Goal: Task Accomplishment & Management: Manage account settings

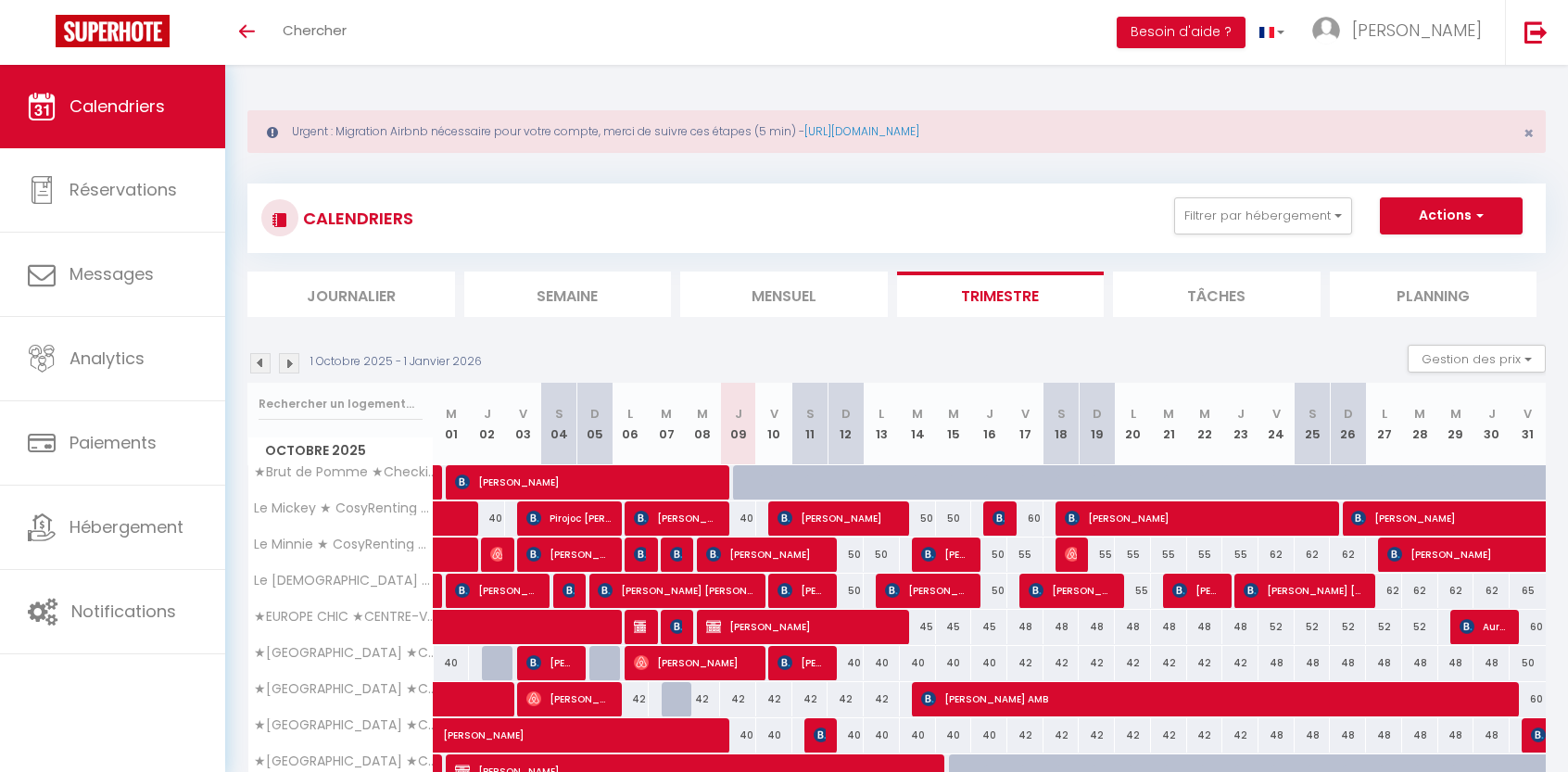
click at [255, 358] on img at bounding box center [260, 363] width 20 height 20
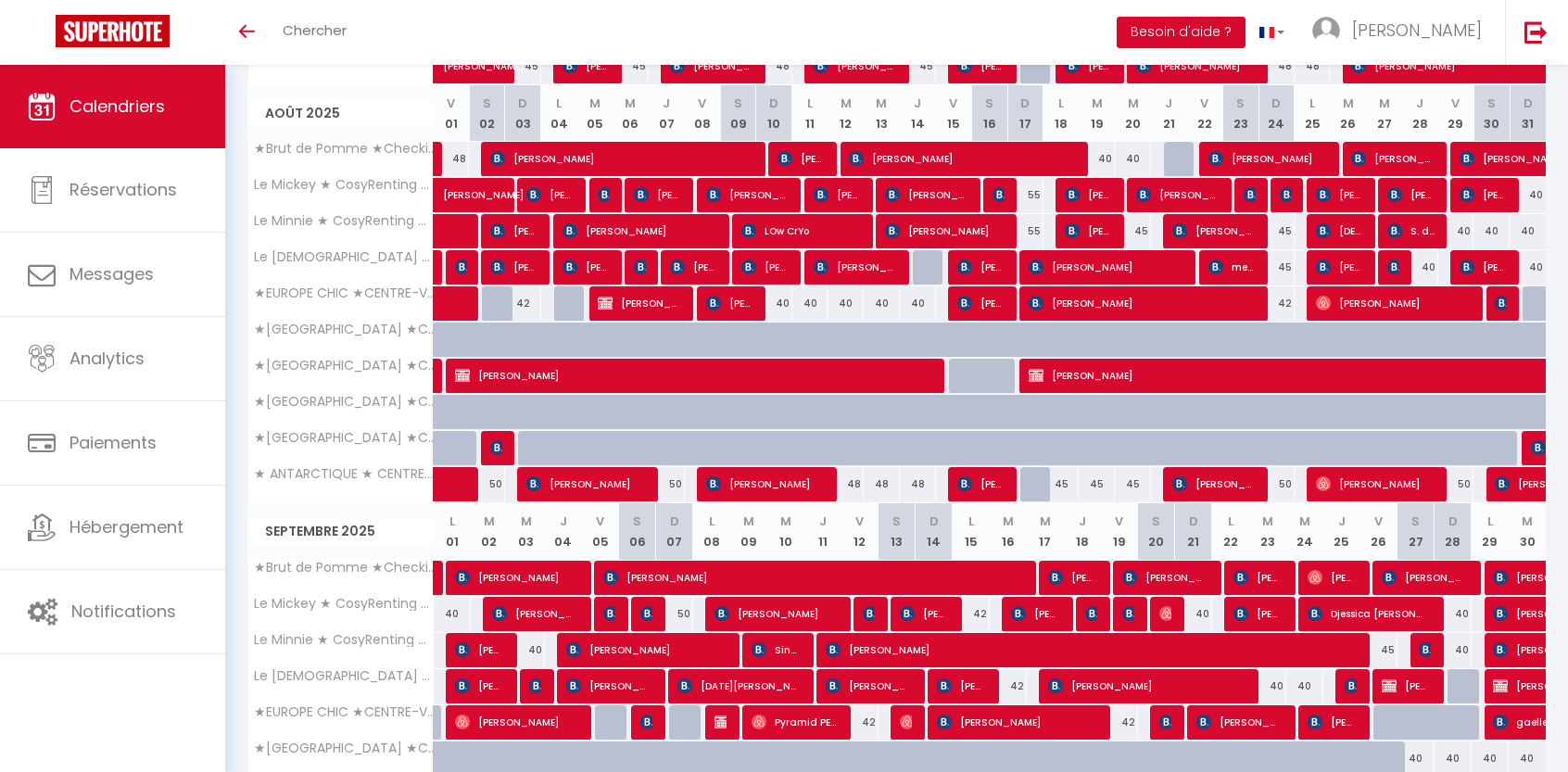
scroll to position [964, 0]
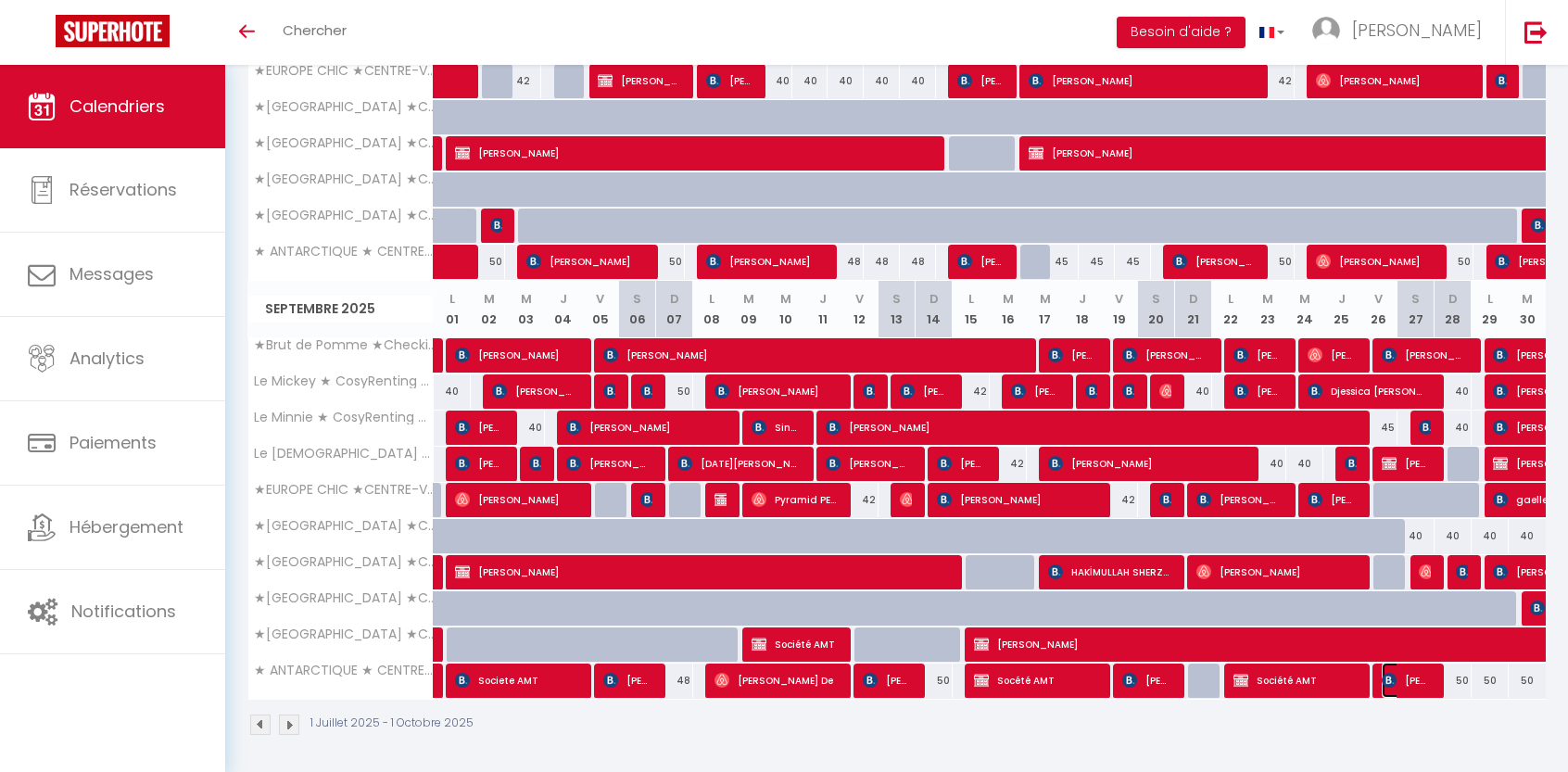
click at [1414, 679] on span "[PERSON_NAME]" at bounding box center [1405, 679] width 48 height 35
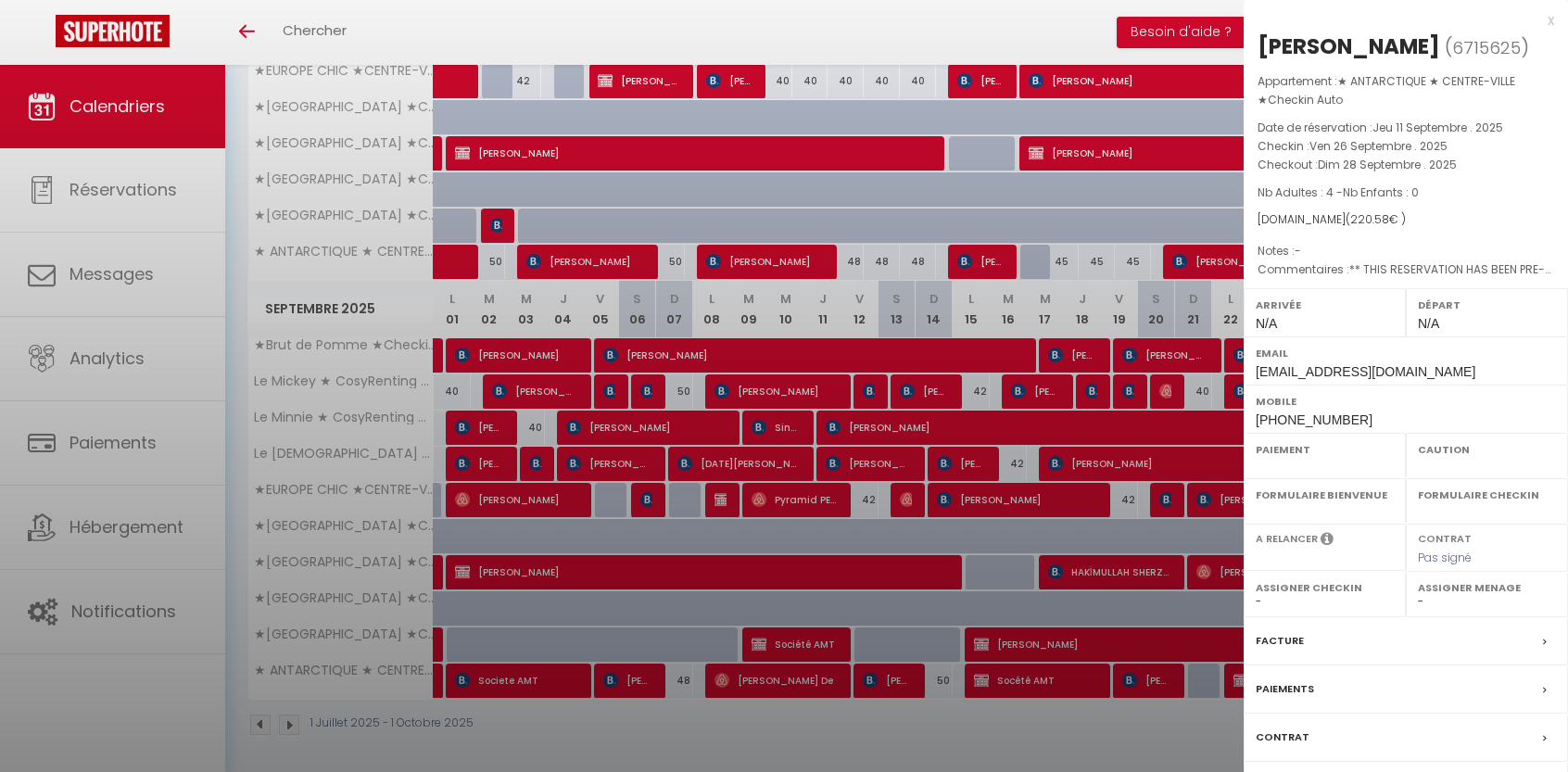
select select "OK"
select select "KO"
select select "0"
select select "1"
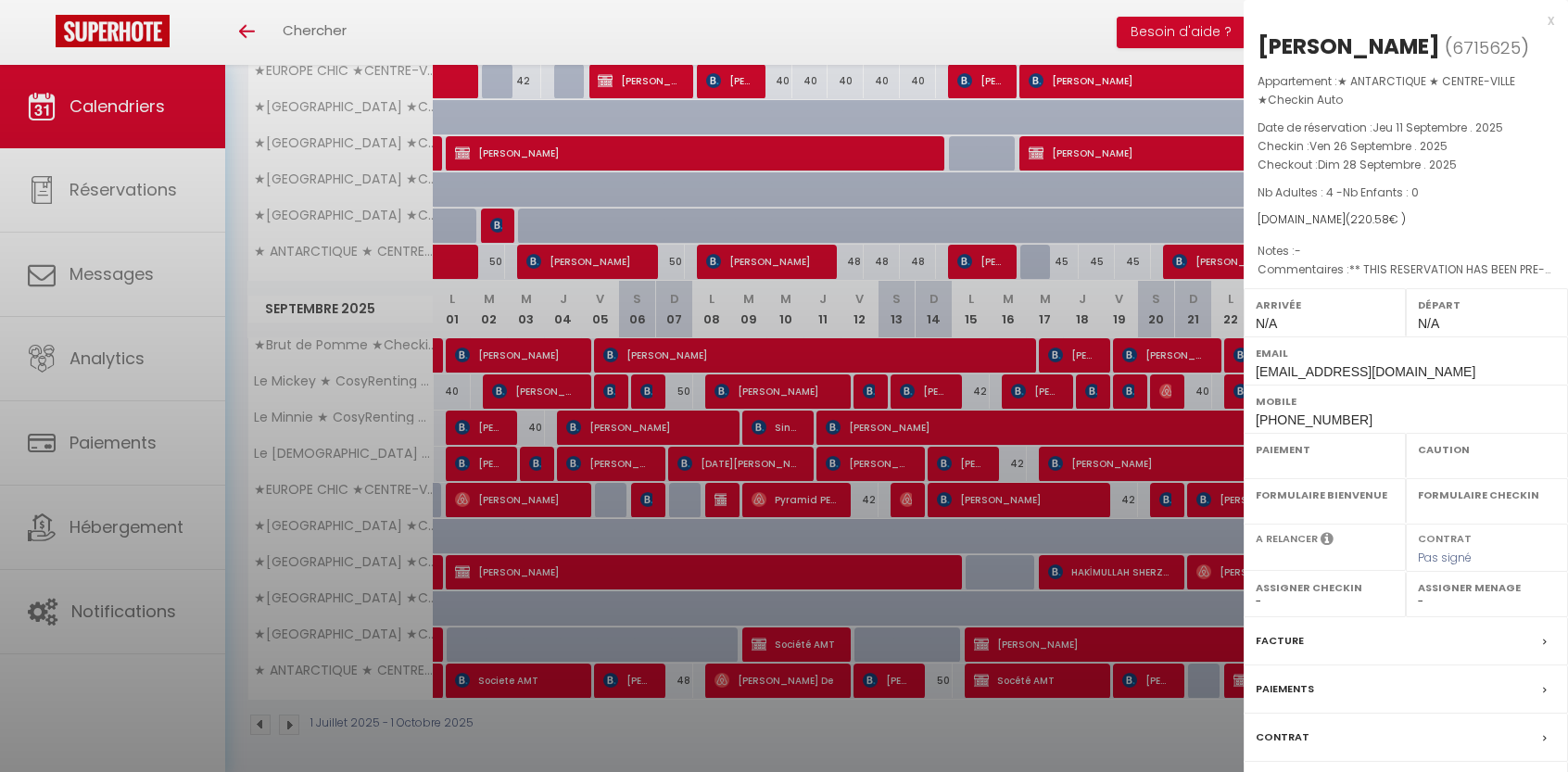
select select
select select "1070"
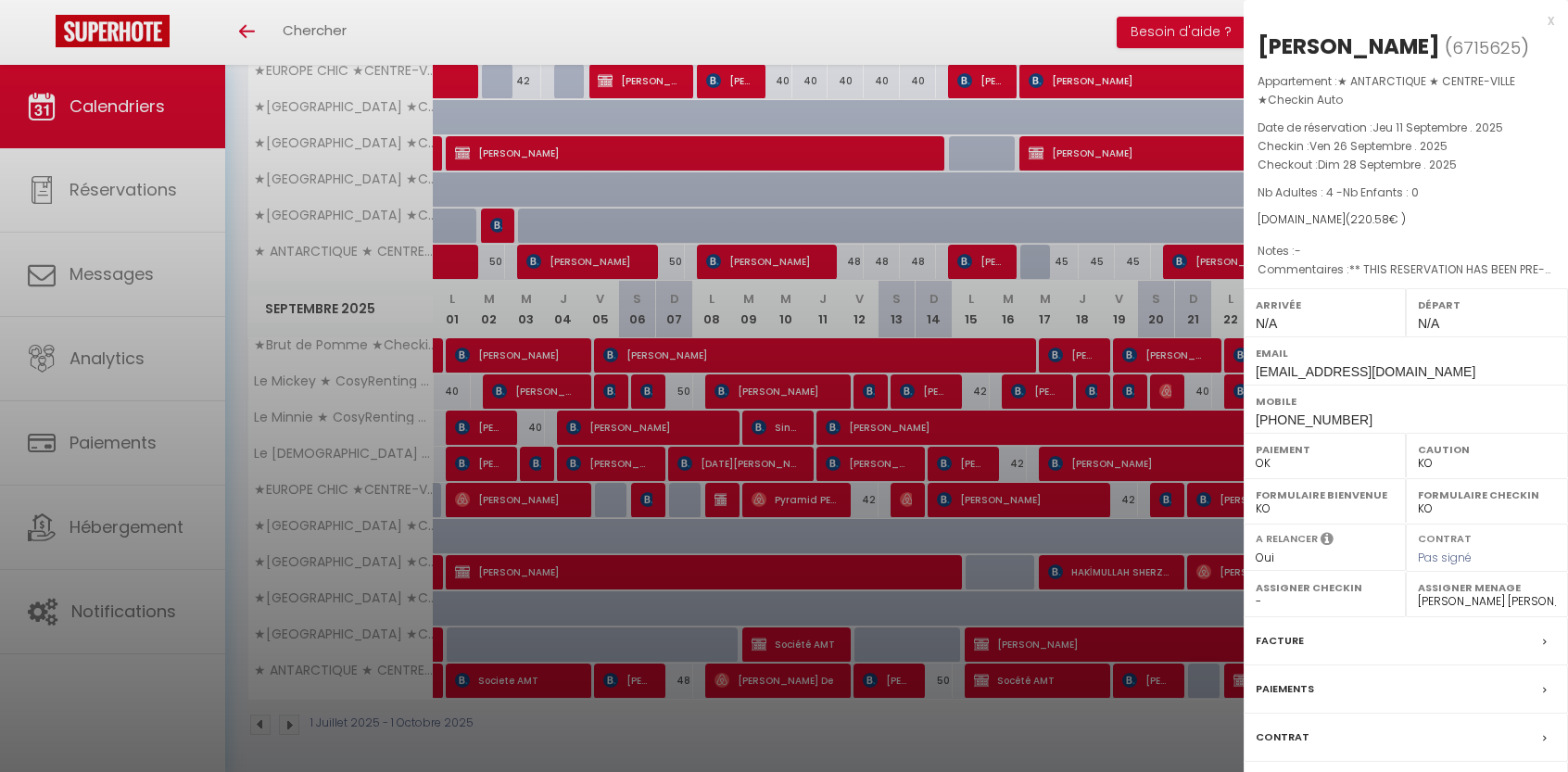
click at [1288, 645] on label "Facture" at bounding box center [1280, 641] width 48 height 20
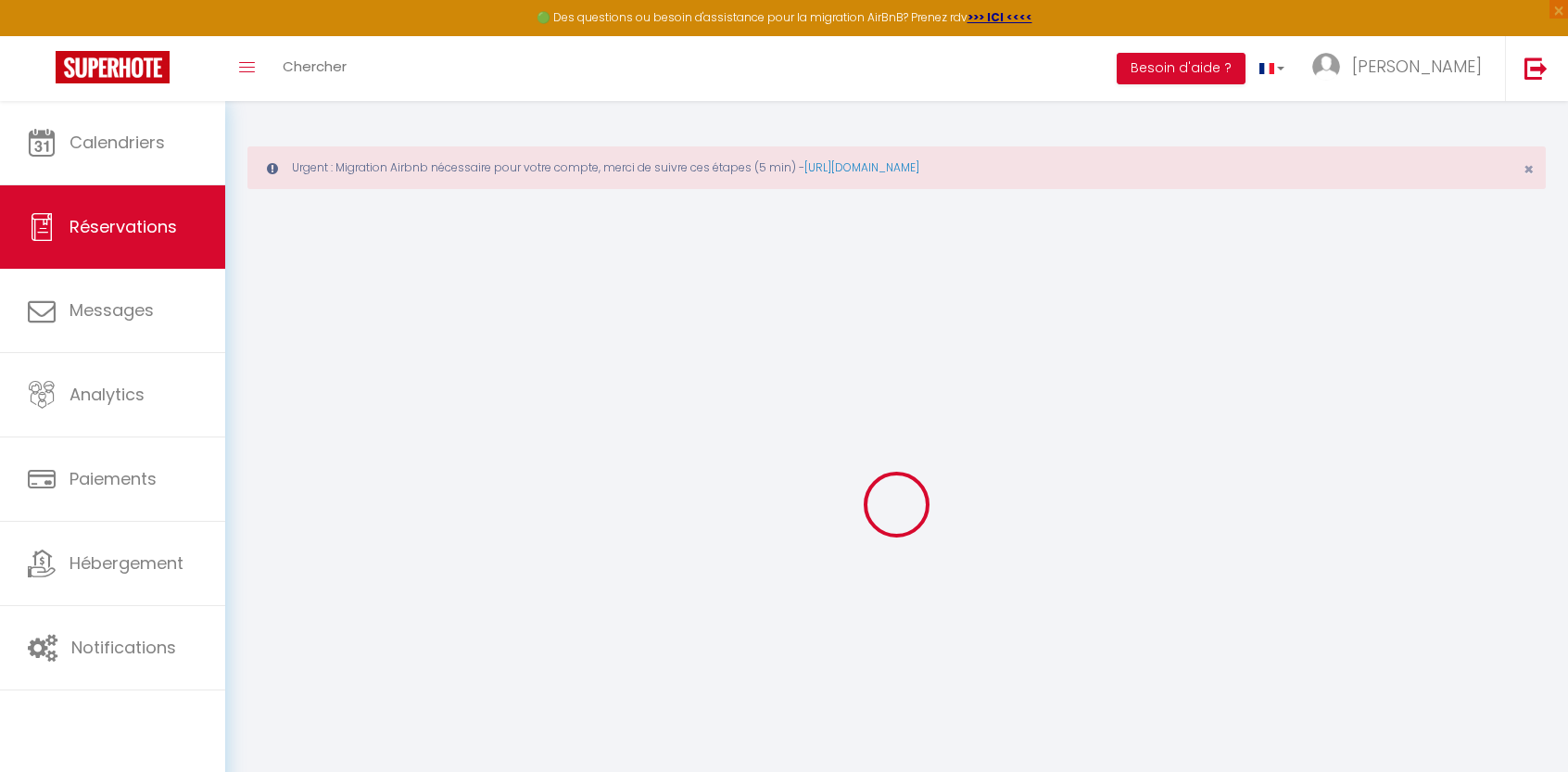
select select
checkbox input "false"
select select
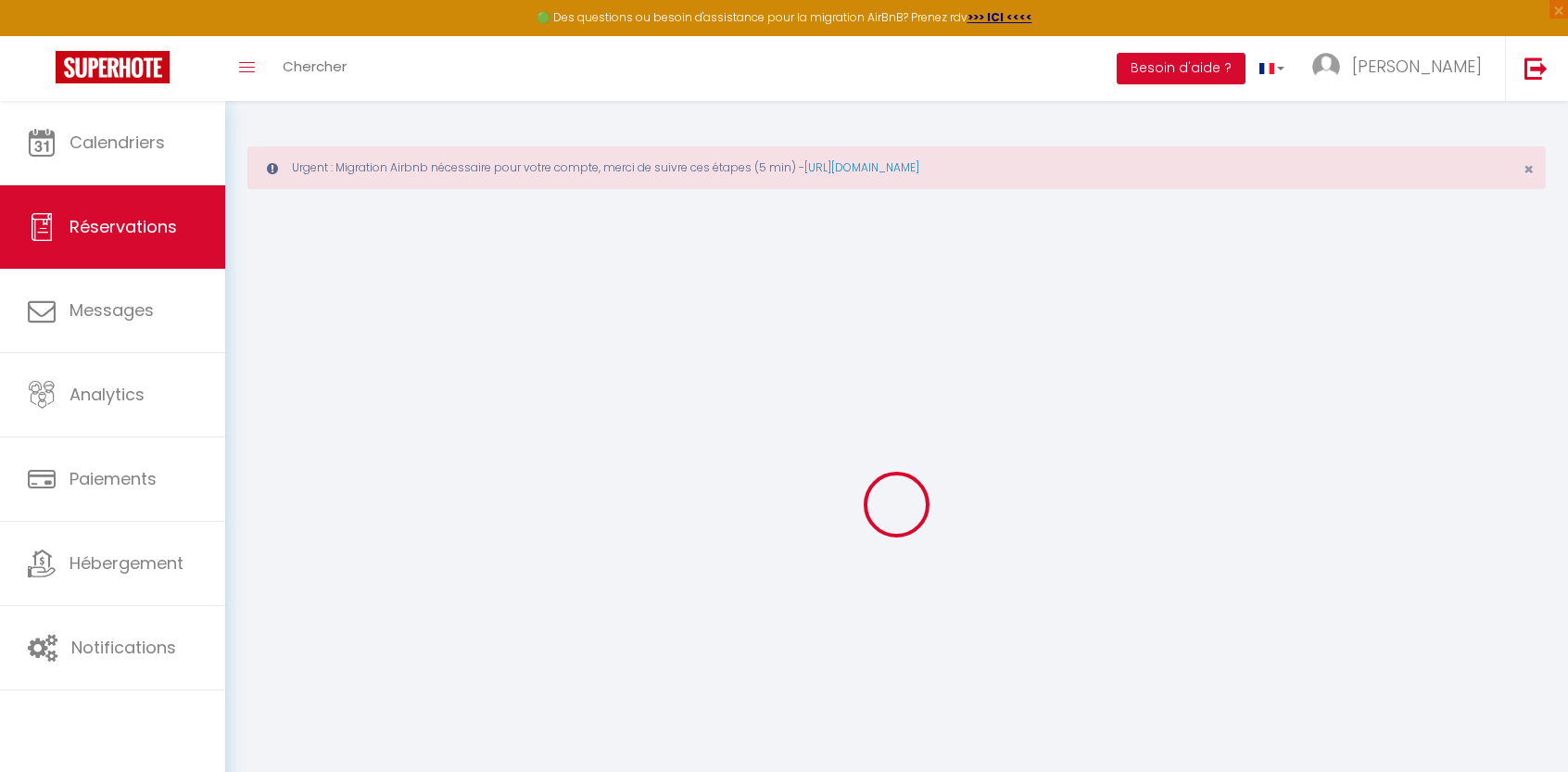
checkbox input "false"
select select
checkbox input "false"
type textarea "** THIS RESERVATION HAS BEEN PRE-PAID ** BOOKING NOTE : Payment charge is EUR 3…"
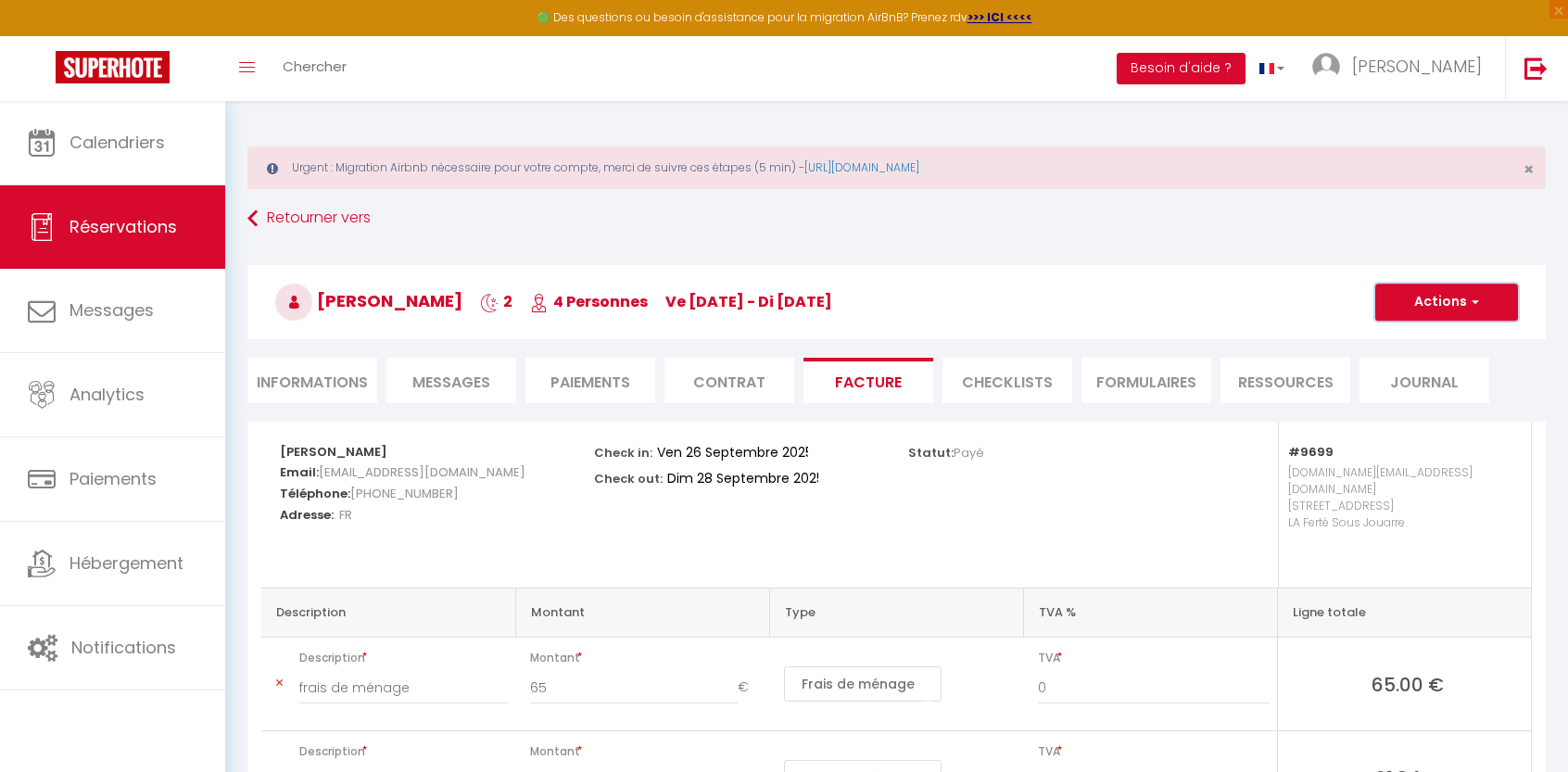
click at [1466, 290] on button "Actions" at bounding box center [1446, 301] width 143 height 37
click at [1435, 389] on link "Envoyer la facture" at bounding box center [1432, 391] width 156 height 24
type input "[EMAIL_ADDRESS][DOMAIN_NAME]"
select select "fr"
type input "Votre facture 6715625 - ★ ANTARCTIQUE ★ CENTRE-VILLE ★Checkin Auto"
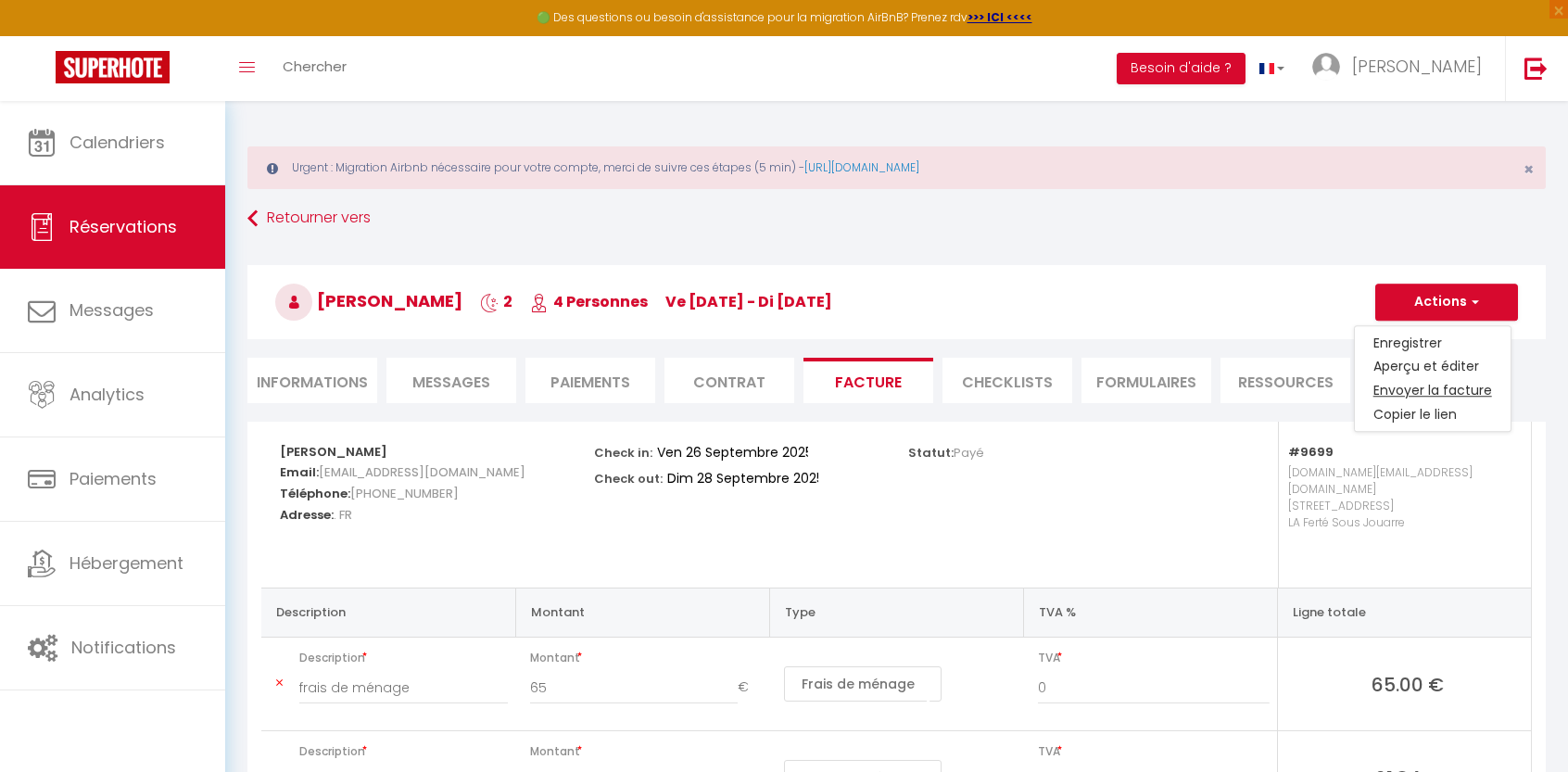
type textarea "Bonjour, Voici le lien pour télécharger votre facture : [URL][DOMAIN_NAME] Déta…"
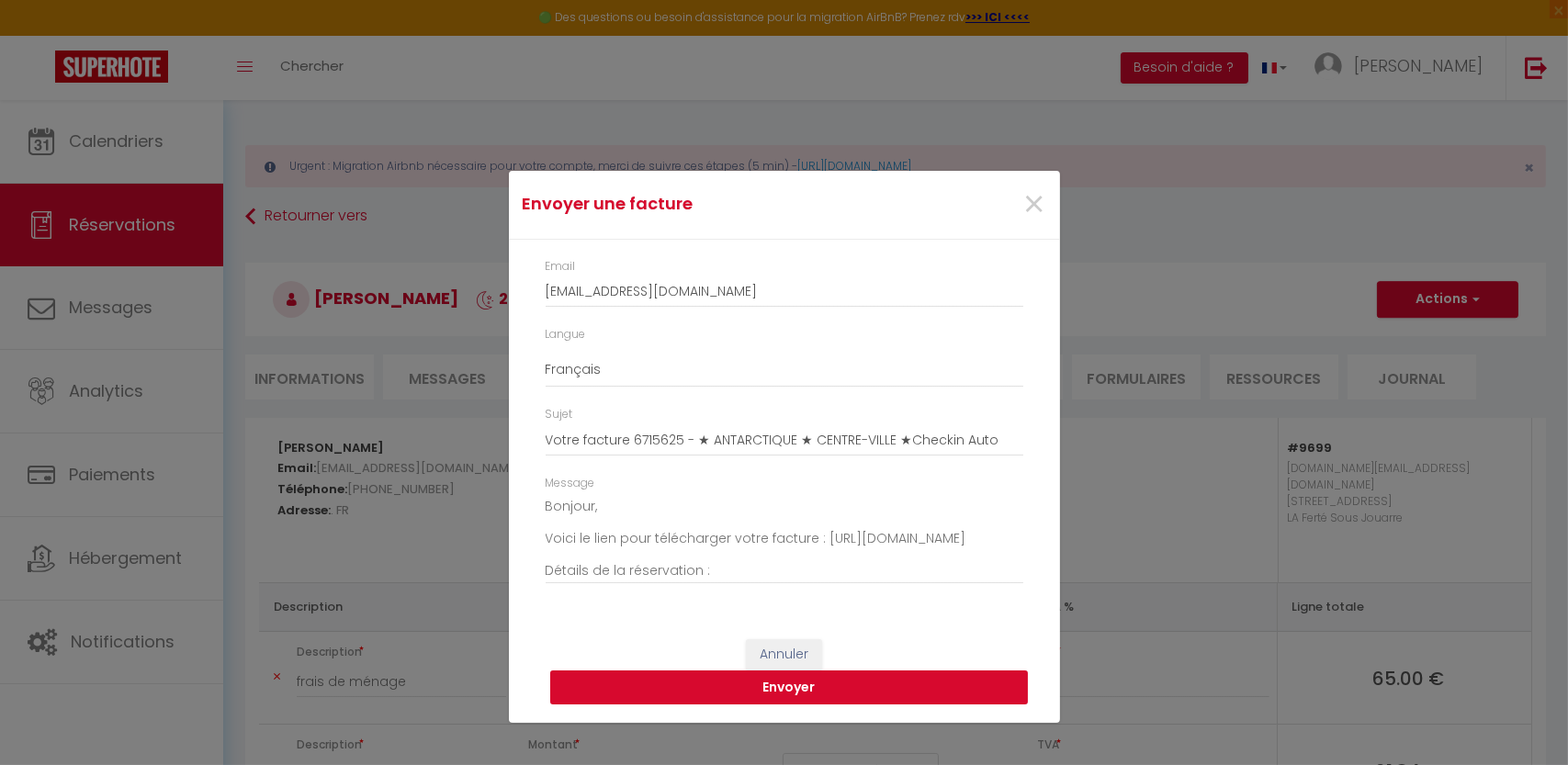
click at [786, 694] on button "Envoyer" at bounding box center [789, 687] width 478 height 35
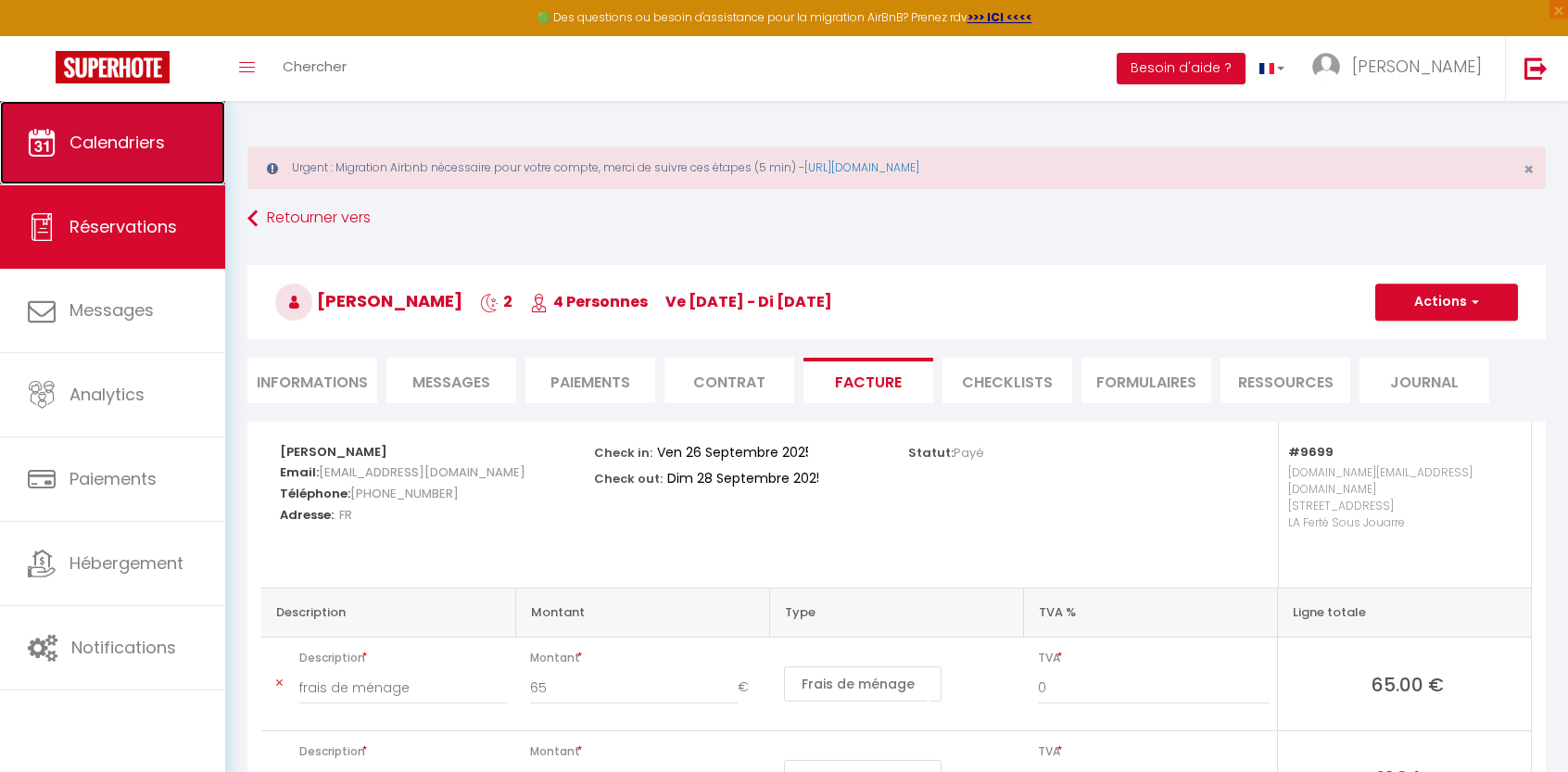
click at [135, 124] on link "Calendriers" at bounding box center [113, 143] width 225 height 84
